Goal: Check status: Check status

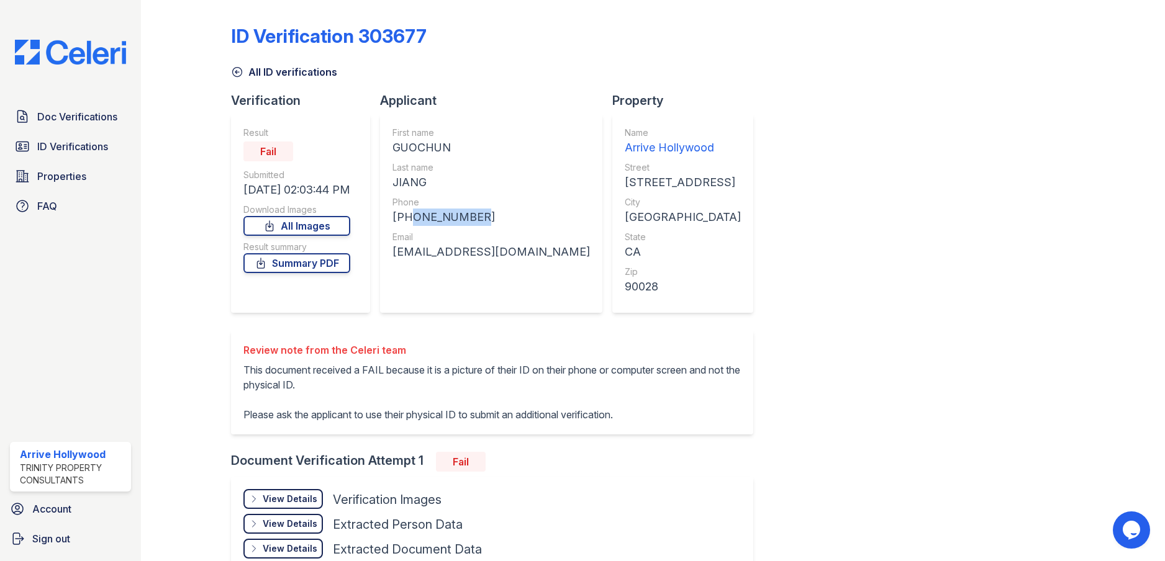
drag, startPoint x: 408, startPoint y: 218, endPoint x: 479, endPoint y: 215, distance: 71.4
click at [479, 215] on div "[PHONE_NUMBER]" at bounding box center [490, 217] width 197 height 17
copy div "4249779350"
click at [233, 73] on icon at bounding box center [237, 72] width 9 height 9
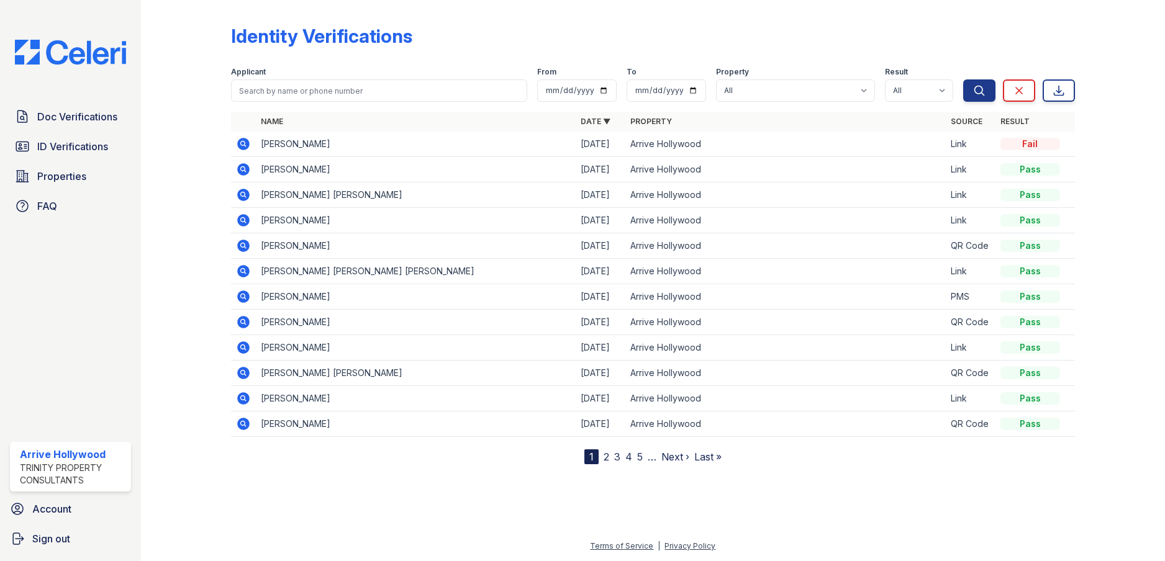
click at [249, 147] on icon at bounding box center [243, 144] width 15 height 15
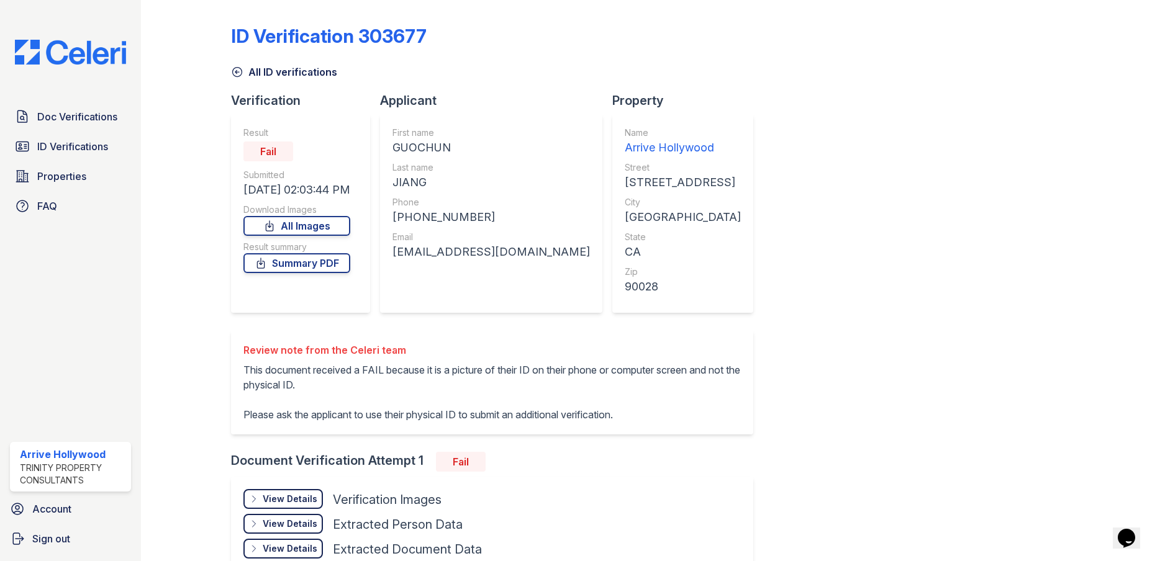
click at [281, 74] on link "All ID verifications" at bounding box center [284, 72] width 106 height 15
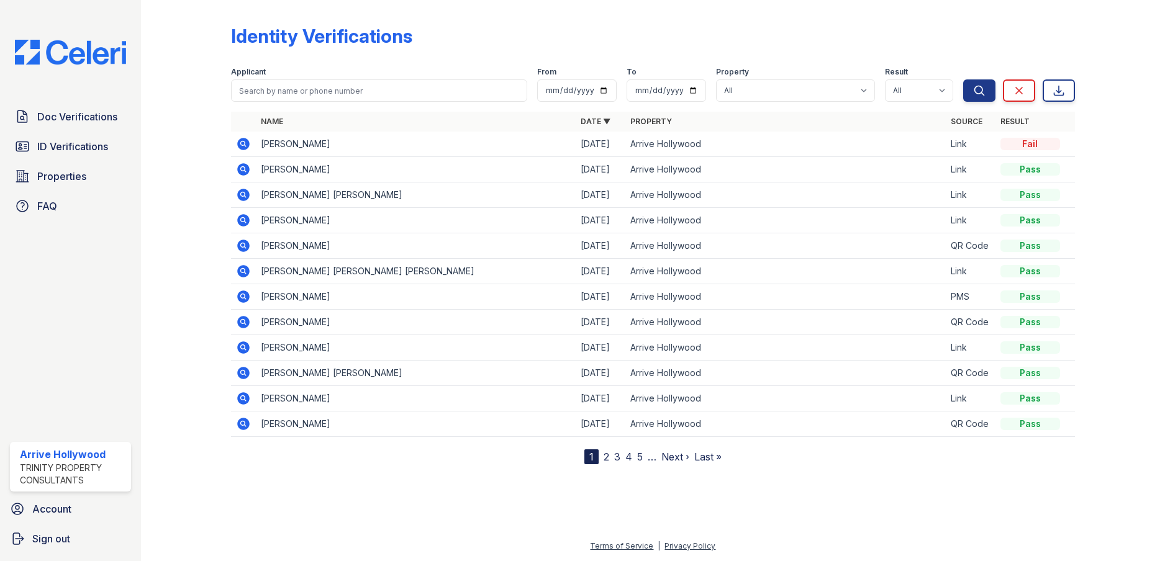
click at [246, 147] on icon at bounding box center [243, 144] width 12 height 12
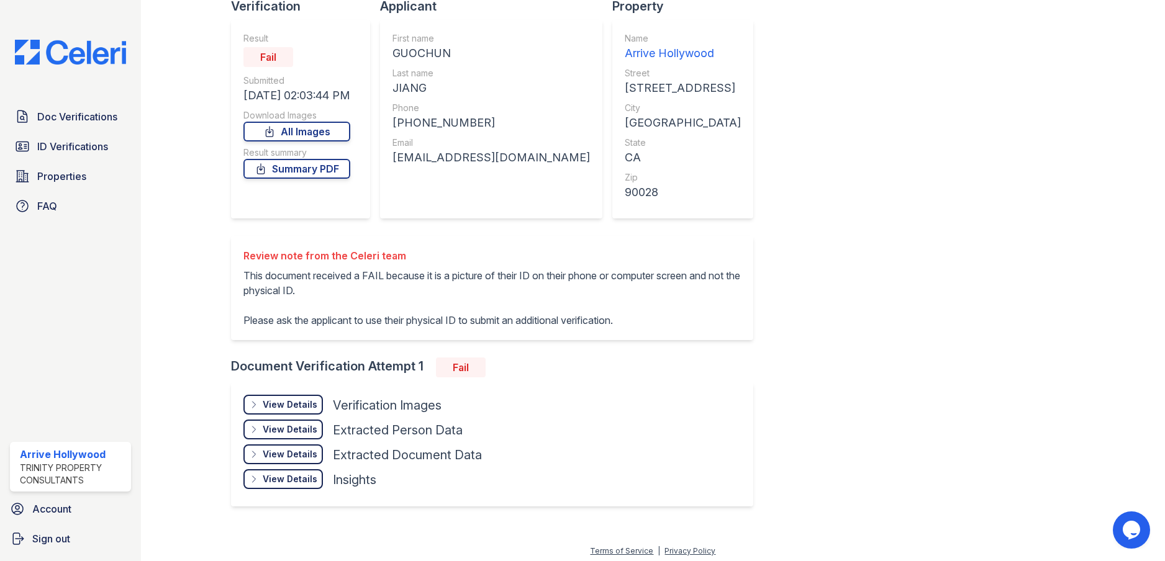
scroll to position [99, 0]
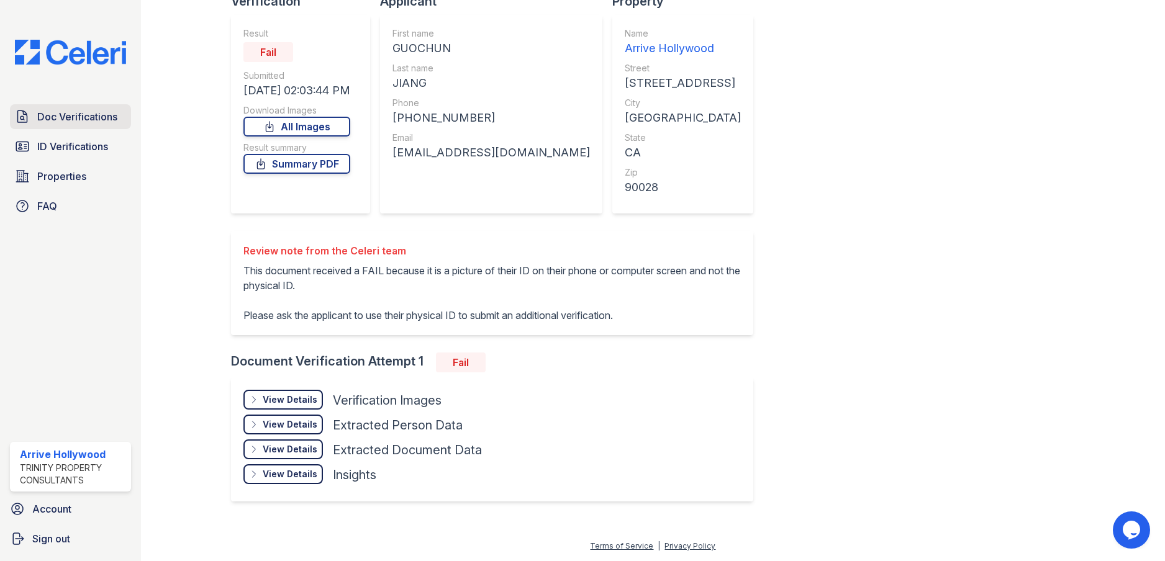
click at [71, 120] on span "Doc Verifications" at bounding box center [77, 116] width 80 height 15
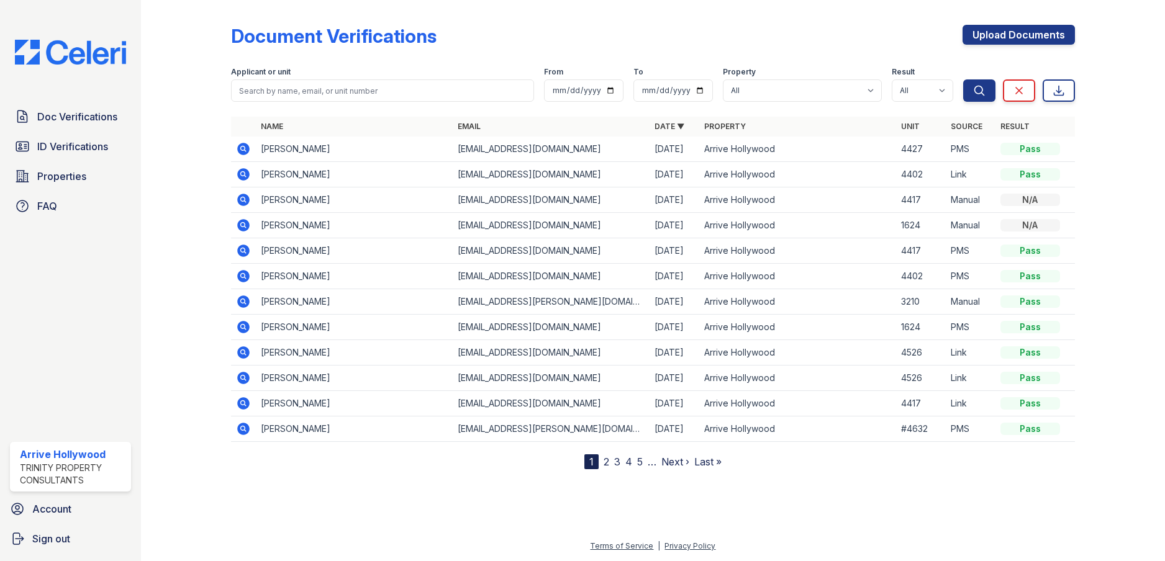
click at [246, 155] on icon at bounding box center [243, 149] width 15 height 15
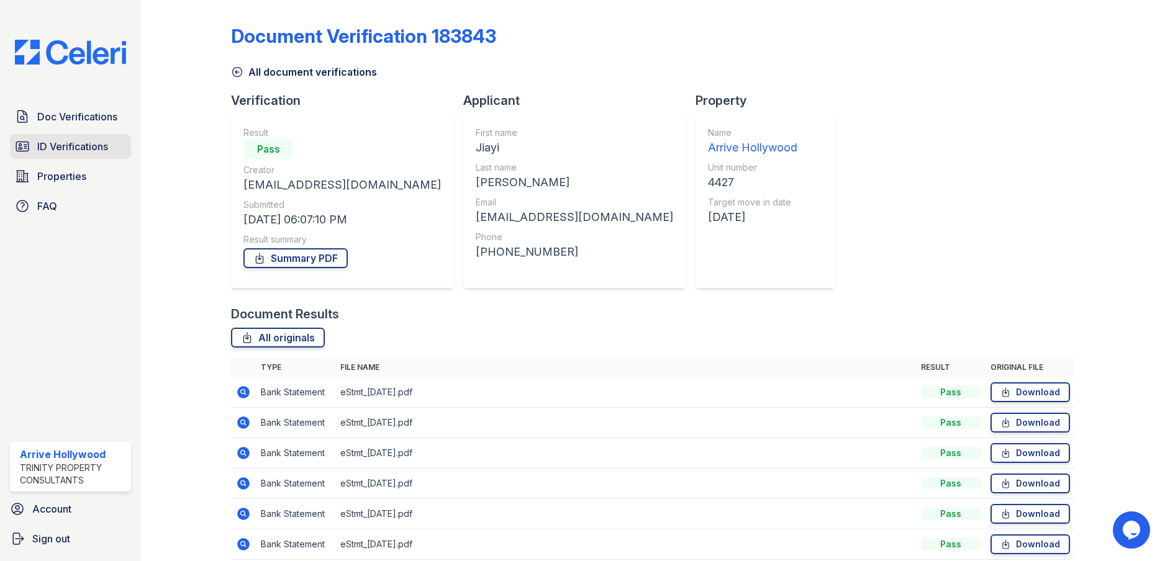
click at [99, 145] on span "ID Verifications" at bounding box center [72, 146] width 71 height 15
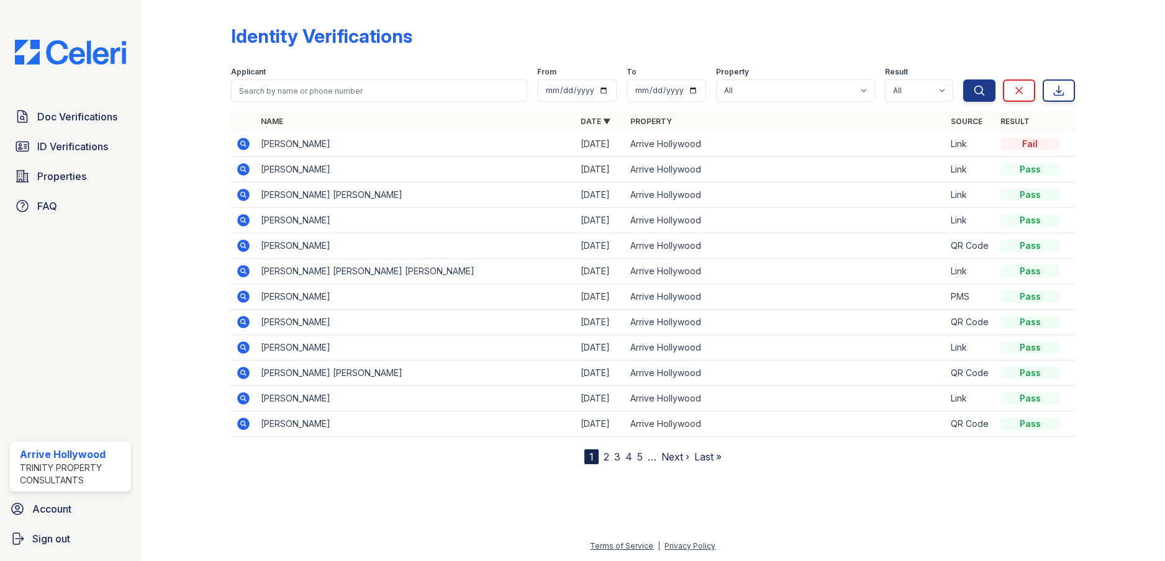
click at [248, 171] on icon at bounding box center [243, 169] width 12 height 12
